Goal: Task Accomplishment & Management: Use online tool/utility

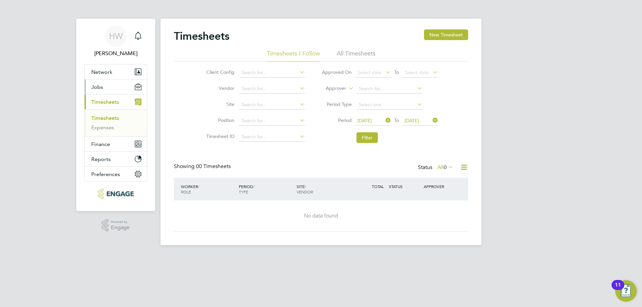
click at [106, 89] on button "Jobs" at bounding box center [116, 87] width 62 height 15
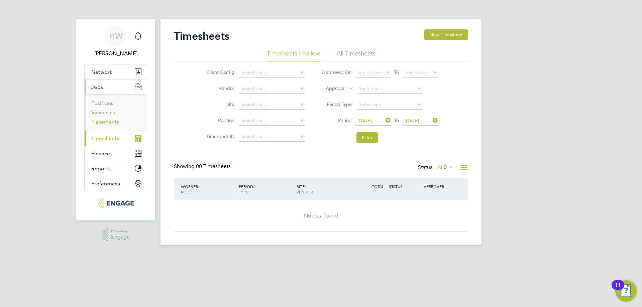
click at [102, 121] on link "Placements" at bounding box center [105, 122] width 28 height 6
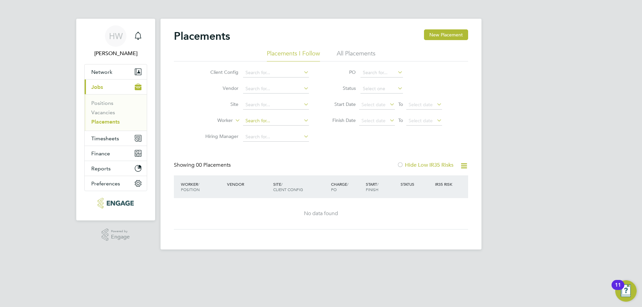
click at [280, 123] on input at bounding box center [276, 120] width 66 height 9
click at [267, 129] on li "Yasir Arafat" at bounding box center [276, 130] width 67 height 9
type input "[PERSON_NAME]"
click at [341, 56] on li "All Placements" at bounding box center [356, 56] width 39 height 12
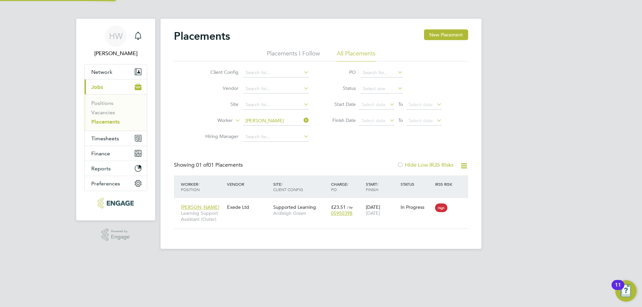
scroll to position [6, 31]
click at [304, 49] on div "Placements New Placement" at bounding box center [321, 39] width 294 height 20
click at [317, 58] on li "Placements I Follow" at bounding box center [293, 56] width 53 height 12
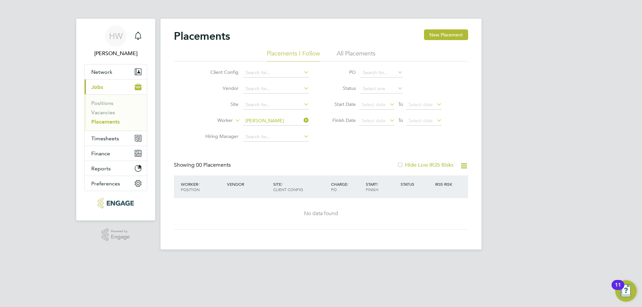
click at [360, 56] on li "All Placements" at bounding box center [356, 56] width 39 height 12
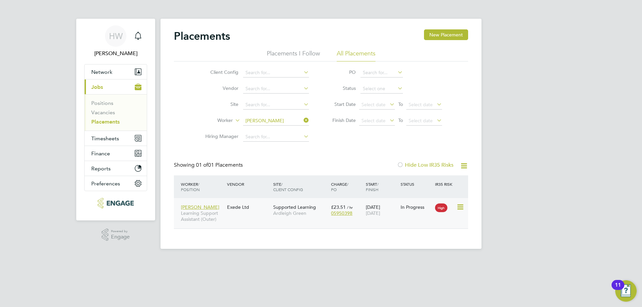
click at [255, 209] on div "Exede Ltd" at bounding box center [248, 207] width 46 height 13
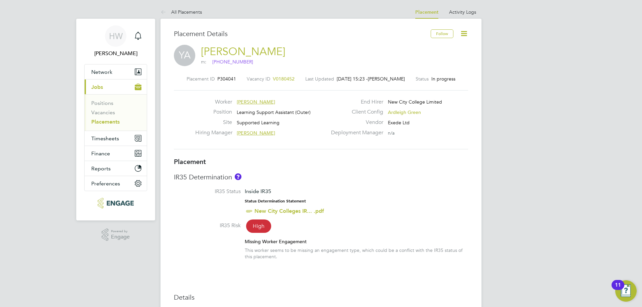
click at [464, 31] on icon at bounding box center [464, 33] width 8 height 8
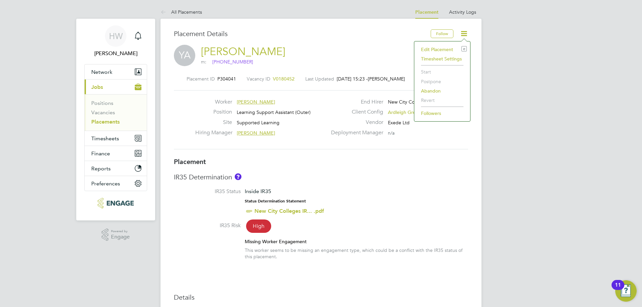
click at [468, 182] on h3 "IR35 Determination" at bounding box center [321, 177] width 294 height 9
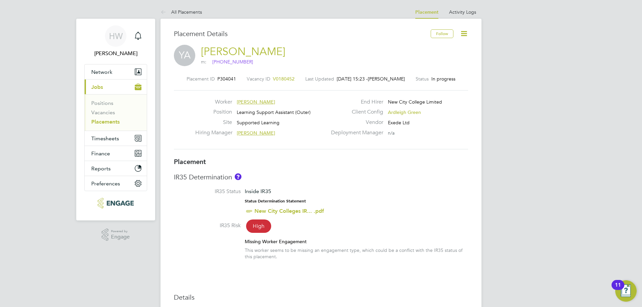
click at [239, 50] on link "[PERSON_NAME]" at bounding box center [243, 51] width 84 height 13
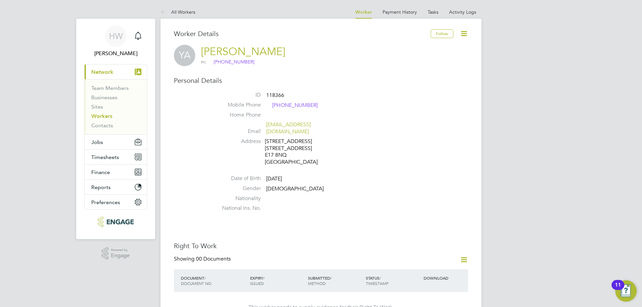
click at [462, 32] on icon at bounding box center [464, 33] width 8 height 8
click at [397, 49] on li "Invite Worker" at bounding box center [426, 49] width 84 height 9
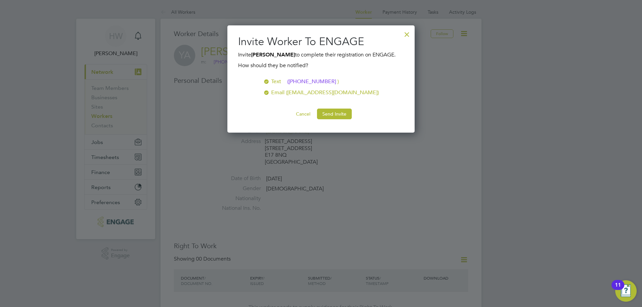
scroll to position [107, 188]
click at [334, 112] on button "Send Invite" at bounding box center [334, 114] width 35 height 11
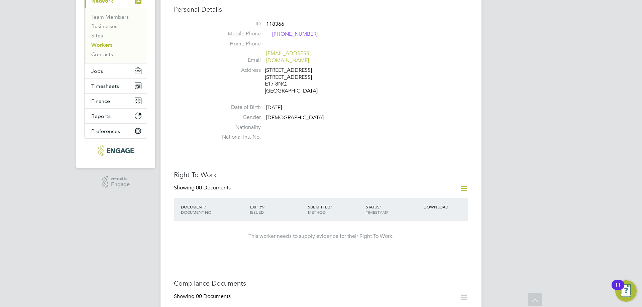
scroll to position [0, 0]
